Goal: Entertainment & Leisure: Consume media (video, audio)

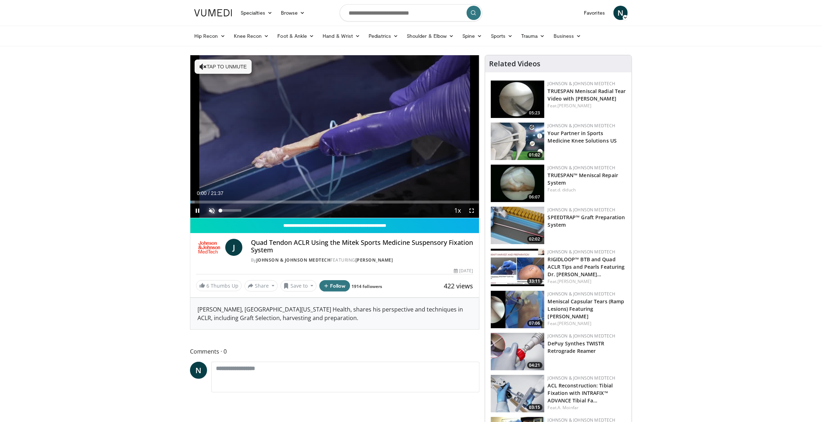
click at [213, 211] on span "Video Player" at bounding box center [212, 211] width 14 height 14
click at [198, 199] on div "Loaded : 3.05% 00:01 00:35" at bounding box center [334, 200] width 289 height 7
click at [211, 201] on div "Progress Bar" at bounding box center [211, 202] width 1 height 3
click at [223, 200] on div "Loaded : 12.22% 02:25 02:24" at bounding box center [334, 200] width 289 height 7
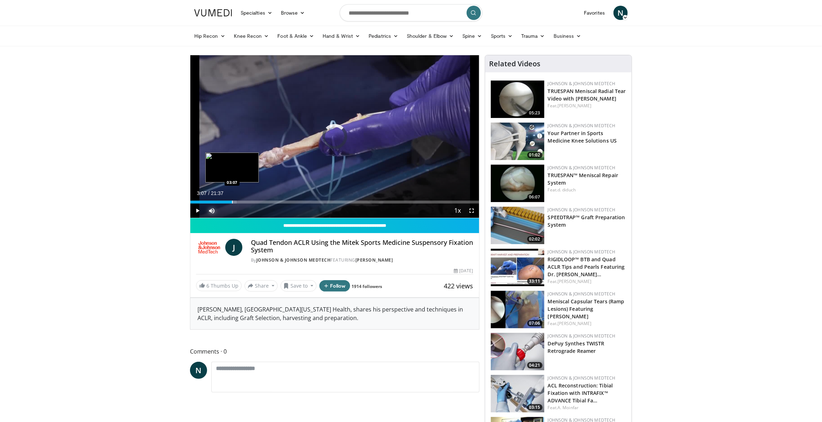
click at [232, 201] on div "Progress Bar" at bounding box center [232, 202] width 1 height 3
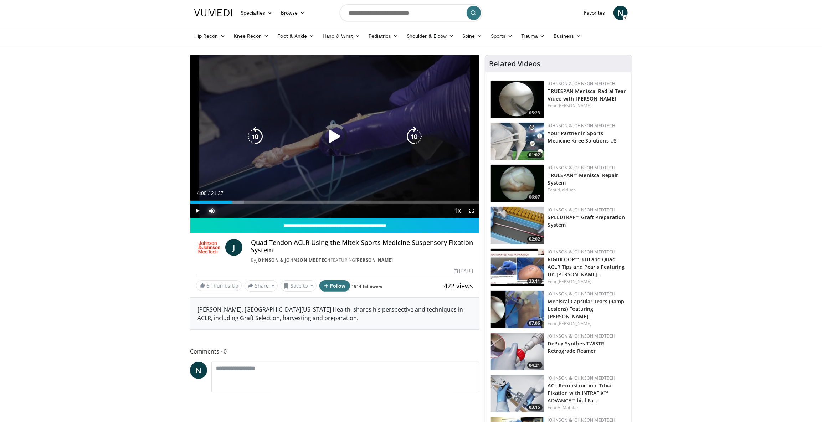
click at [0, 0] on div "Progress Bar" at bounding box center [0, 0] width 0 height 0
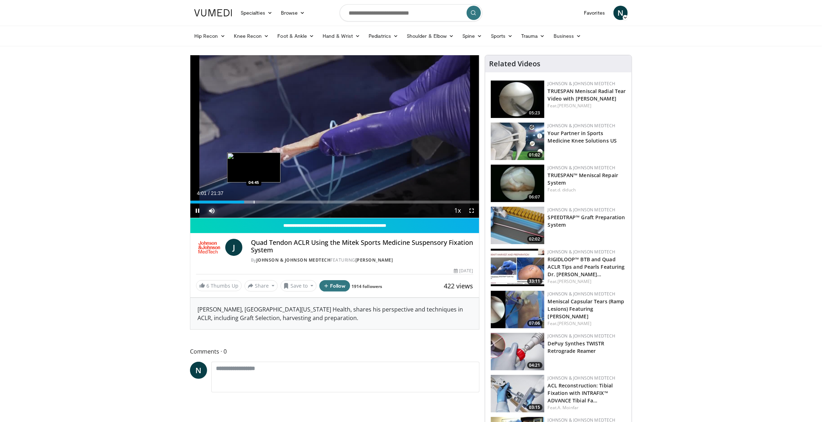
click at [254, 201] on div "Progress Bar" at bounding box center [254, 202] width 1 height 3
click at [265, 201] on div "Progress Bar" at bounding box center [265, 202] width 1 height 3
click at [278, 201] on div "Progress Bar" at bounding box center [277, 202] width 1 height 3
click at [287, 202] on div "Progress Bar" at bounding box center [287, 202] width 1 height 3
click at [292, 201] on div "Progress Bar" at bounding box center [291, 202] width 1 height 3
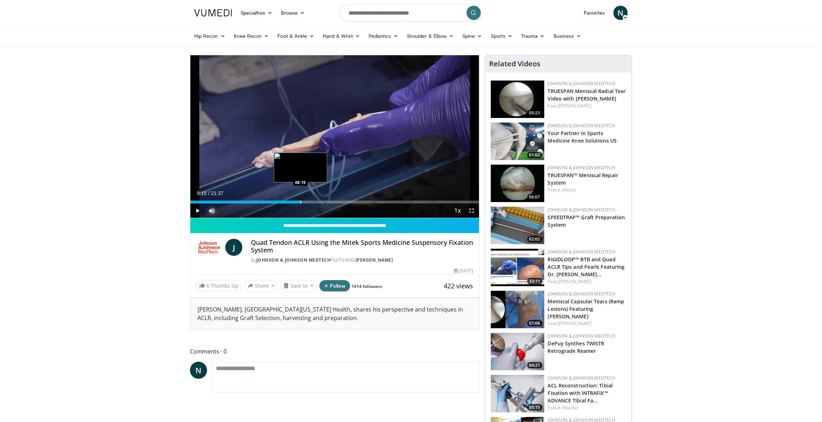
click at [301, 201] on div "Progress Bar" at bounding box center [301, 202] width 1 height 3
click at [308, 201] on div "Progress Bar" at bounding box center [308, 202] width 1 height 3
click at [314, 201] on div "Progress Bar" at bounding box center [314, 202] width 1 height 3
click at [323, 201] on div "Progress Bar" at bounding box center [323, 202] width 1 height 3
click at [331, 201] on div "Progress Bar" at bounding box center [331, 202] width 1 height 3
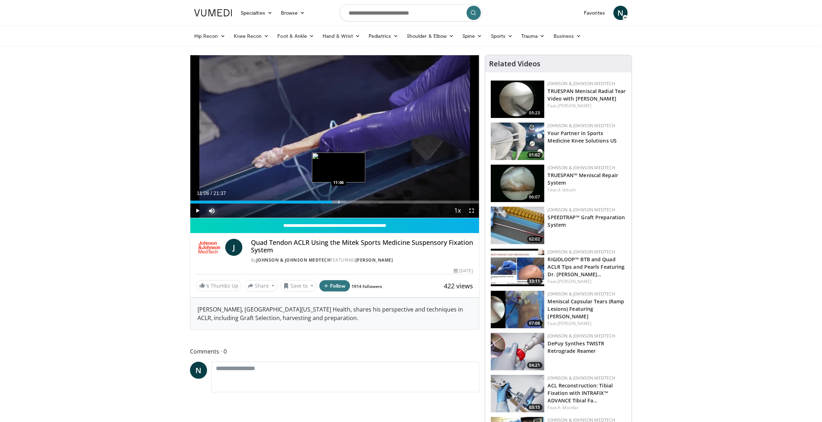
click at [339, 201] on div "Progress Bar" at bounding box center [339, 202] width 1 height 3
click at [348, 201] on div "Progress Bar" at bounding box center [348, 202] width 1 height 3
click at [355, 201] on div "Progress Bar" at bounding box center [354, 202] width 1 height 3
click at [360, 201] on div "Progress Bar" at bounding box center [358, 202] width 20 height 3
click at [366, 201] on div "Progress Bar" at bounding box center [366, 202] width 1 height 3
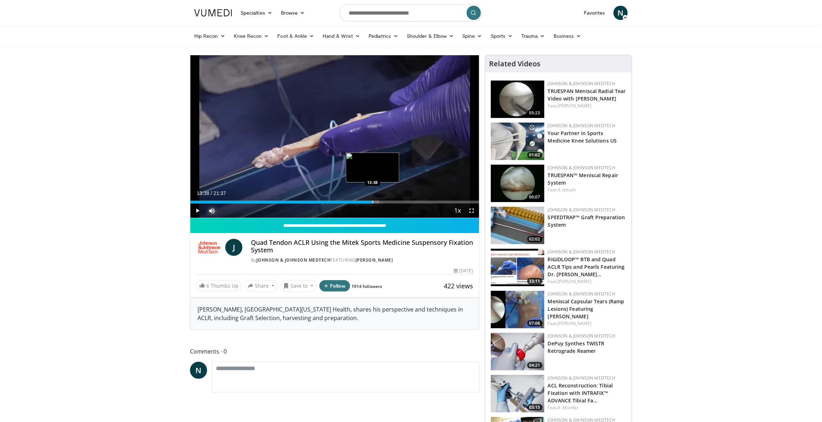
click at [373, 201] on div "Progress Bar" at bounding box center [373, 202] width 1 height 3
click at [379, 201] on div "Progress Bar" at bounding box center [379, 202] width 1 height 3
click at [386, 201] on div "Progress Bar" at bounding box center [386, 202] width 1 height 3
click at [394, 202] on div "Progress Bar" at bounding box center [394, 202] width 1 height 3
click at [399, 203] on div "Progress Bar" at bounding box center [399, 202] width 1 height 3
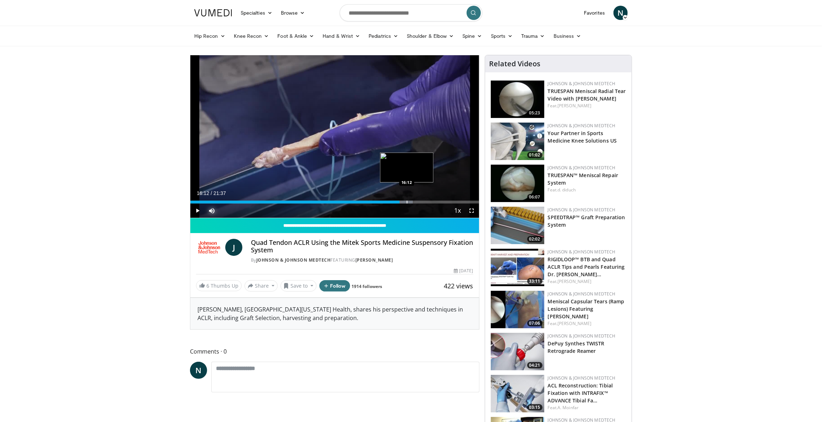
click at [407, 202] on div "Progress Bar" at bounding box center [407, 202] width 1 height 3
click at [415, 202] on div "Progress Bar" at bounding box center [415, 202] width 1 height 3
click at [395, 199] on div "Loaded : 0.00% 17:02 15:21" at bounding box center [334, 200] width 289 height 7
click at [402, 200] on div "Loaded : 0.00% 15:21 15:48" at bounding box center [334, 200] width 289 height 7
click at [410, 199] on div "Loaded : 0.00% 16:25 16:25" at bounding box center [334, 200] width 289 height 7
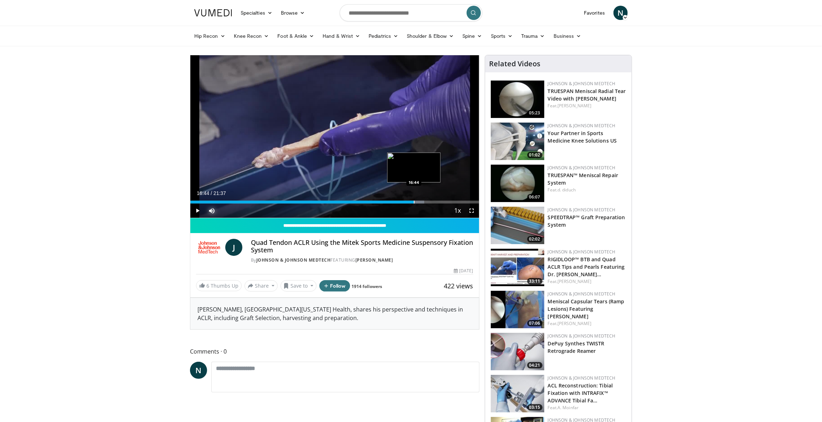
click at [414, 201] on div "Progress Bar" at bounding box center [414, 202] width 1 height 3
click at [426, 201] on div "Progress Bar" at bounding box center [426, 202] width 1 height 3
click at [446, 201] on div "Progress Bar" at bounding box center [446, 202] width 1 height 3
click at [456, 202] on div "Progress Bar" at bounding box center [455, 202] width 1 height 3
click at [463, 202] on div "Progress Bar" at bounding box center [462, 202] width 22 height 3
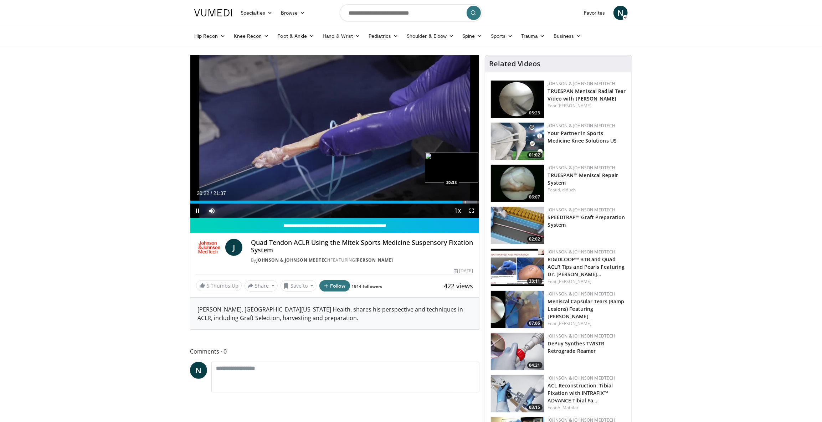
click at [466, 202] on div "Progress Bar" at bounding box center [465, 202] width 1 height 3
click at [469, 201] on div "Progress Bar" at bounding box center [469, 202] width 1 height 3
click at [472, 201] on div "Progress Bar" at bounding box center [472, 202] width 1 height 3
click at [475, 201] on div "Progress Bar" at bounding box center [474, 202] width 1 height 3
click at [476, 201] on div "Progress Bar" at bounding box center [476, 202] width 1 height 3
